Goal: Task Accomplishment & Management: Manage account settings

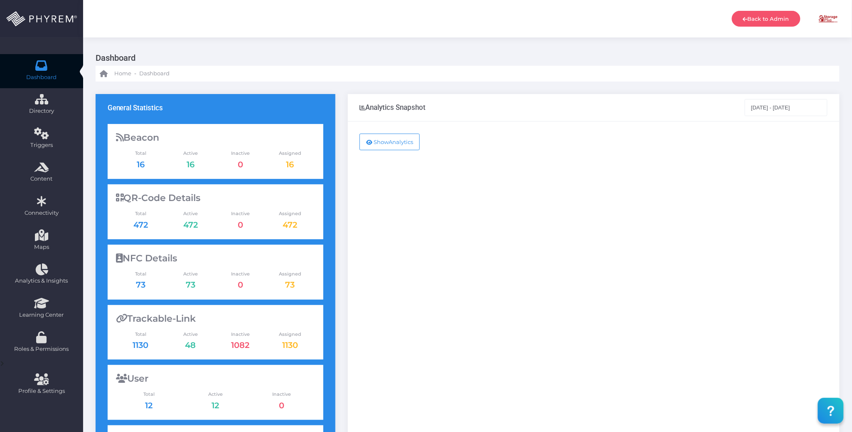
click at [400, 220] on div "Show Analytics" at bounding box center [594, 338] width 492 height 434
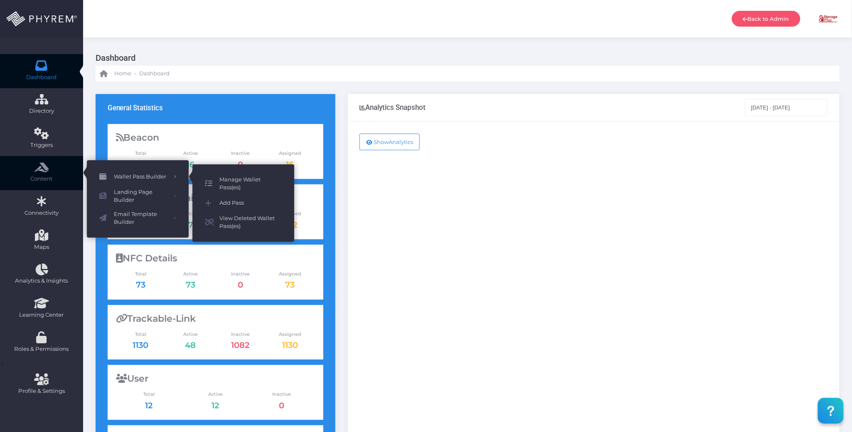
click at [220, 178] on span "Manage Wallet Pass(es)" at bounding box center [251, 183] width 62 height 16
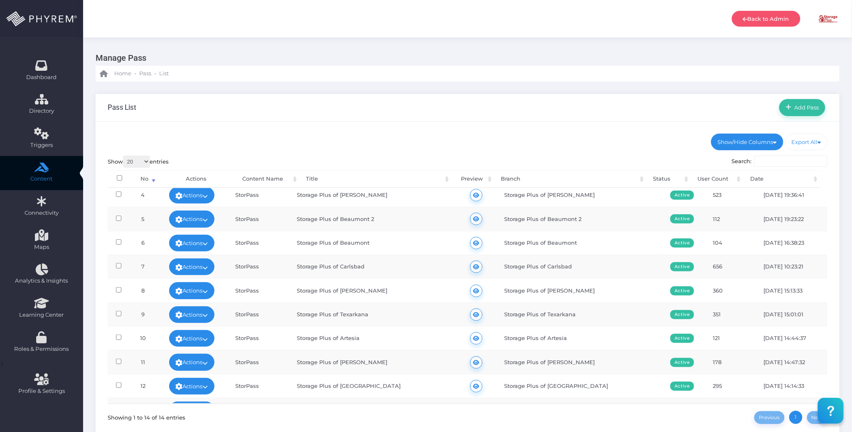
scroll to position [124, 0]
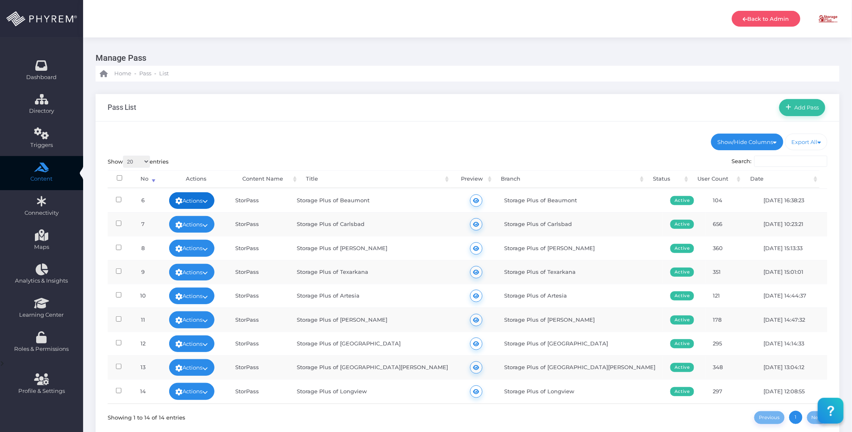
click at [215, 197] on link "Actions" at bounding box center [192, 200] width 46 height 17
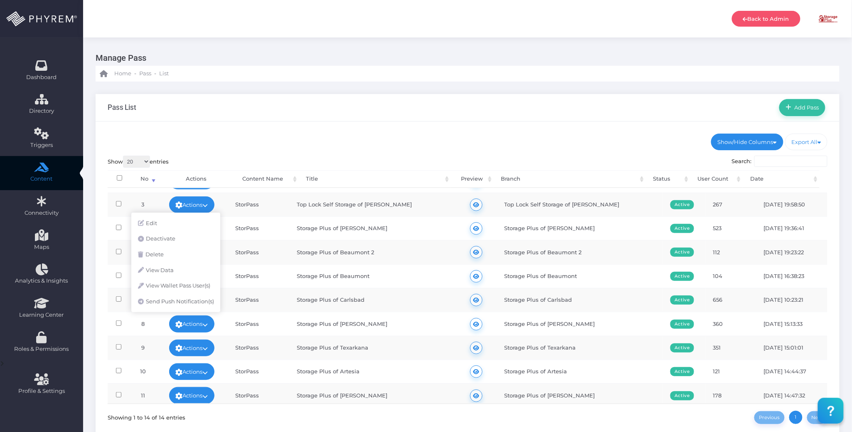
scroll to position [0, 0]
